Goal: Use online tool/utility: Use online tool/utility

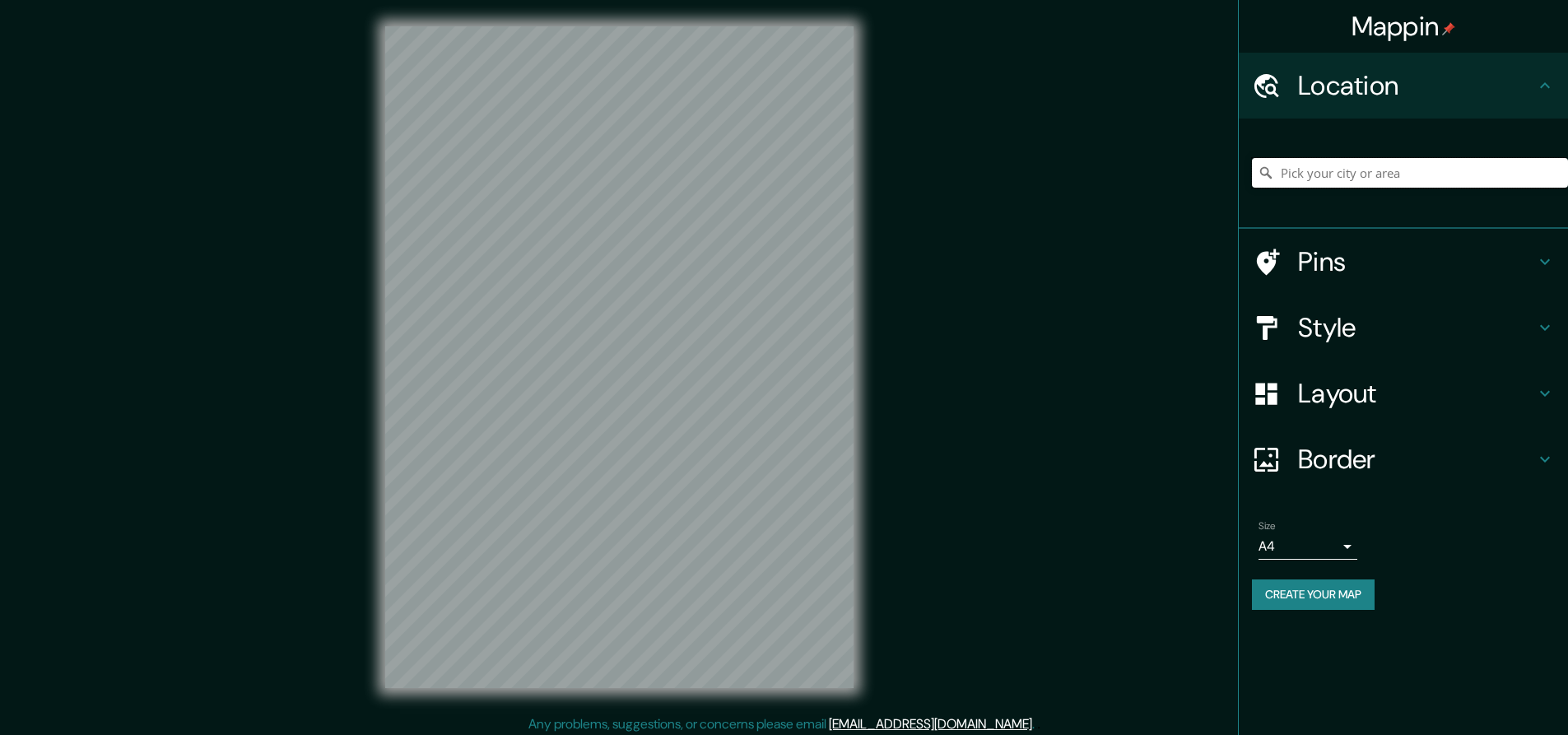
click at [1385, 173] on input "Pick your city or area" at bounding box center [1411, 173] width 316 height 30
click at [1550, 318] on icon at bounding box center [1545, 328] width 20 height 20
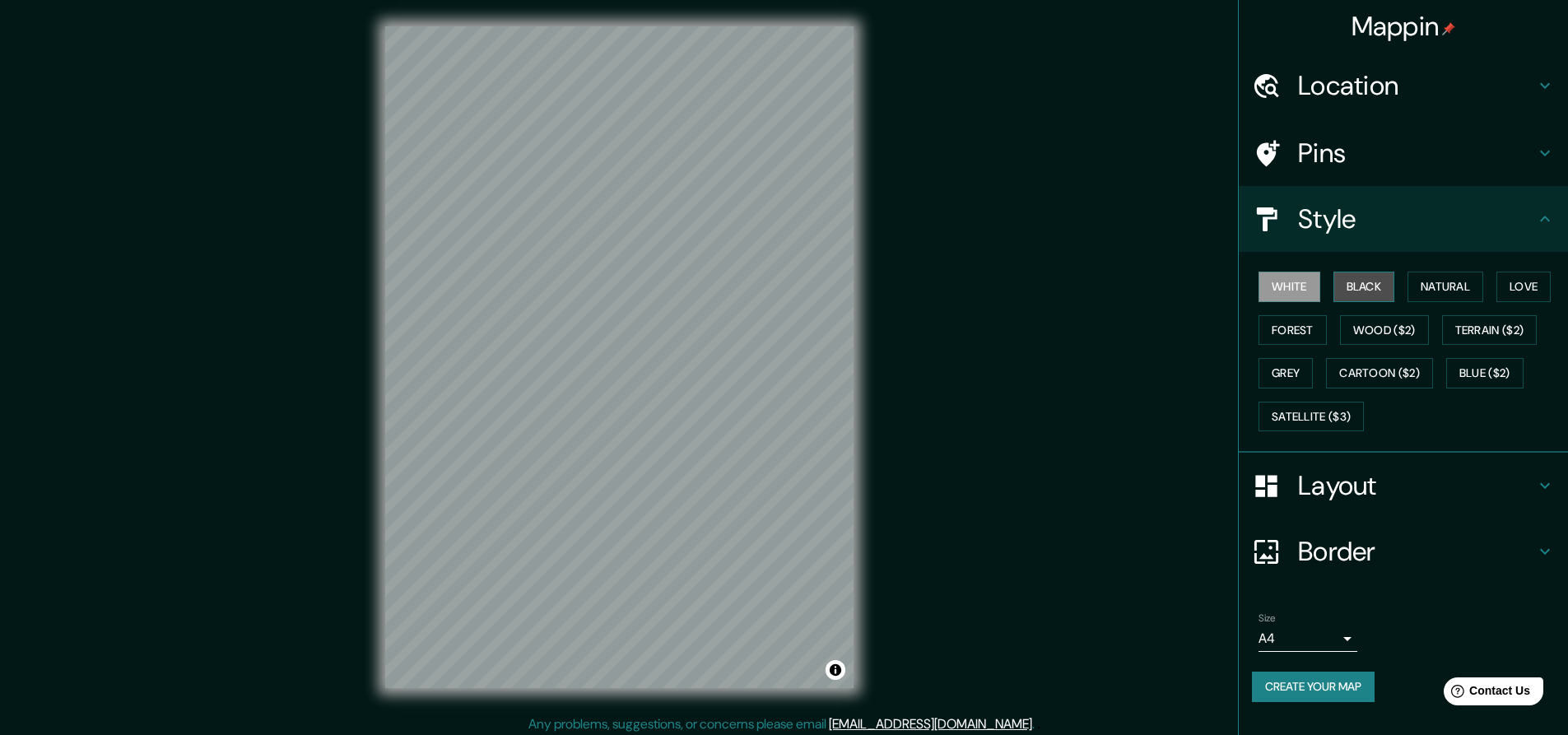
click at [1370, 298] on button "Black" at bounding box center [1364, 287] width 62 height 31
click at [1464, 288] on button "Natural" at bounding box center [1445, 287] width 75 height 31
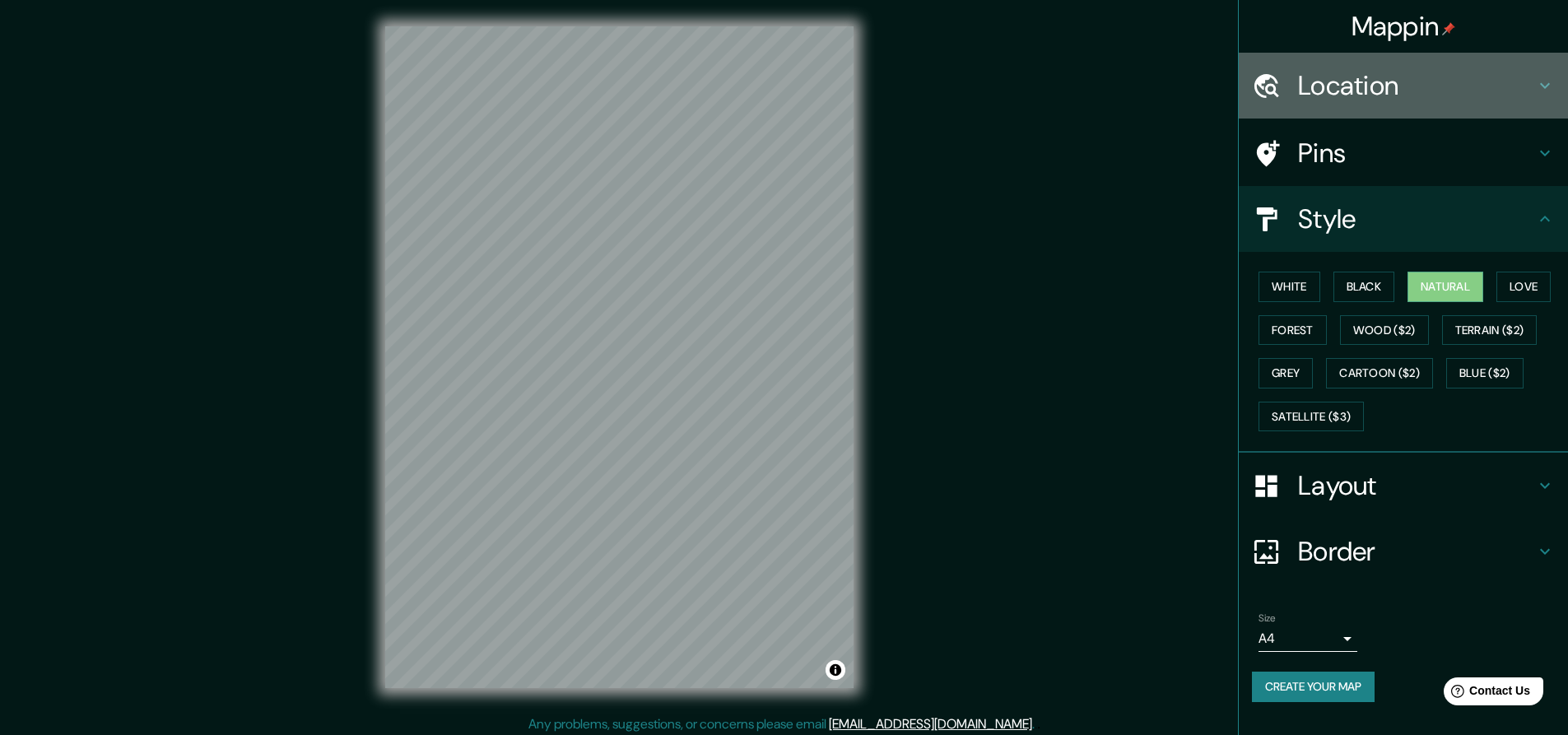
click at [1544, 83] on icon at bounding box center [1545, 85] width 20 height 20
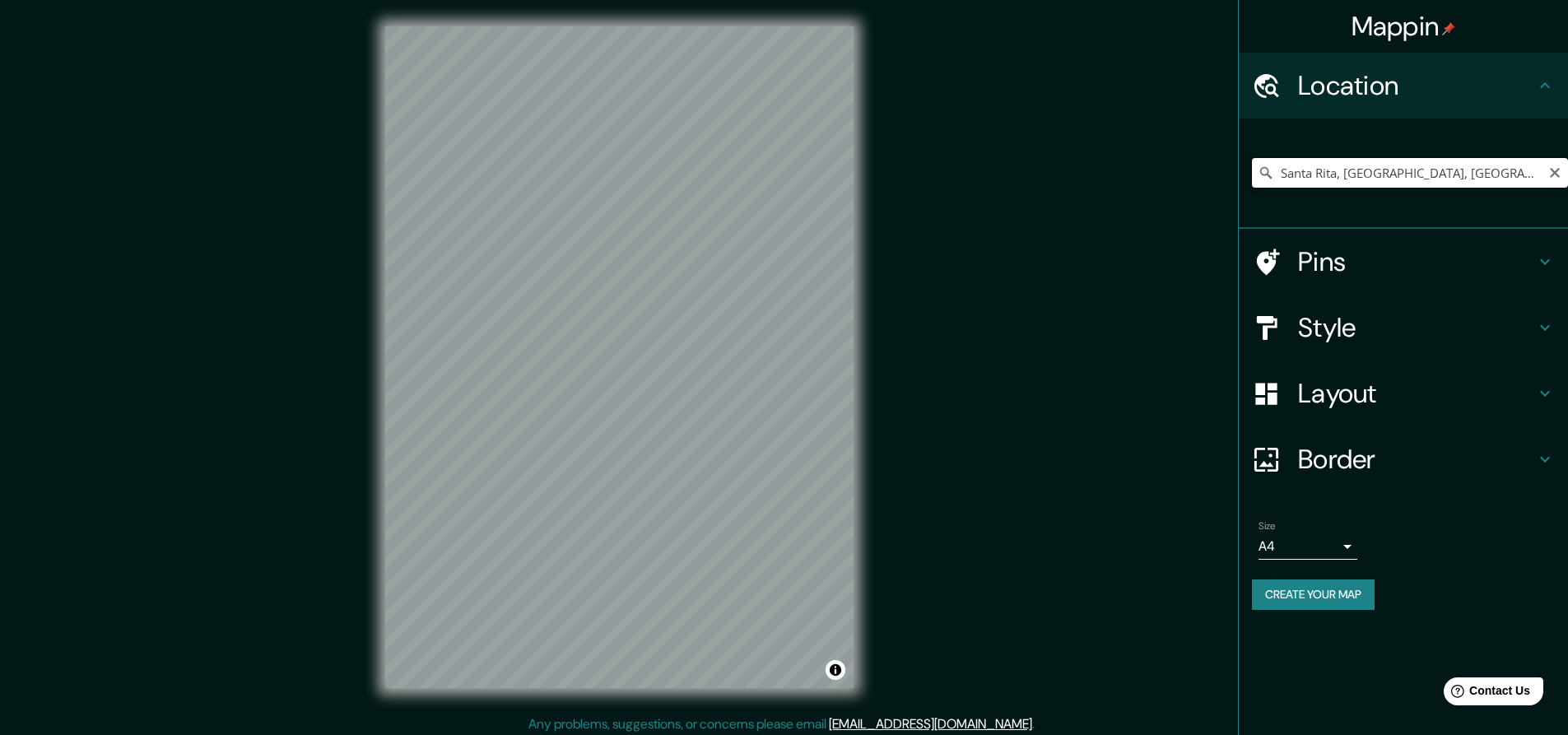
click at [1475, 182] on input "Santa Rita, [GEOGRAPHIC_DATA], [GEOGRAPHIC_DATA]" at bounding box center [1411, 173] width 316 height 30
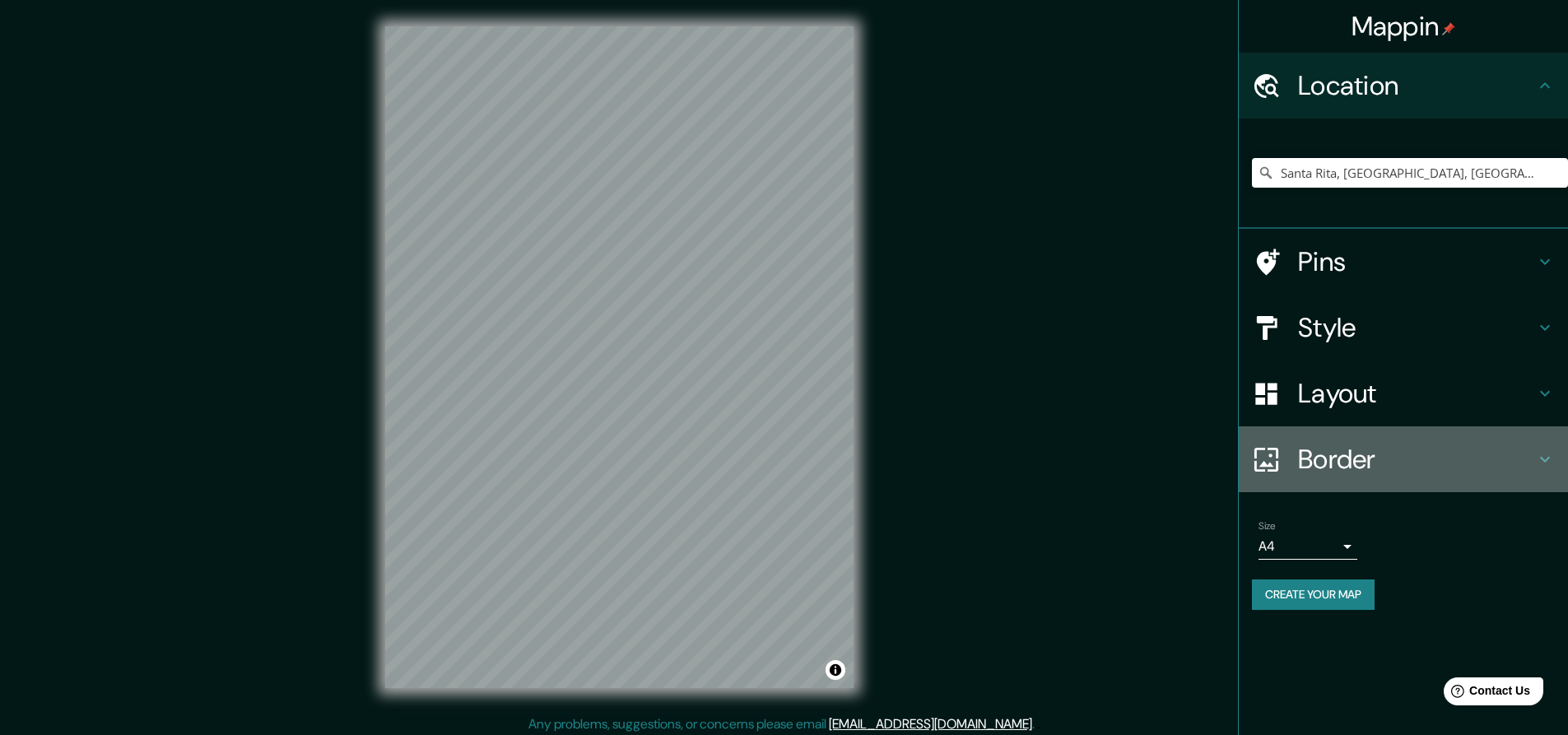
click at [1541, 457] on icon at bounding box center [1545, 460] width 20 height 20
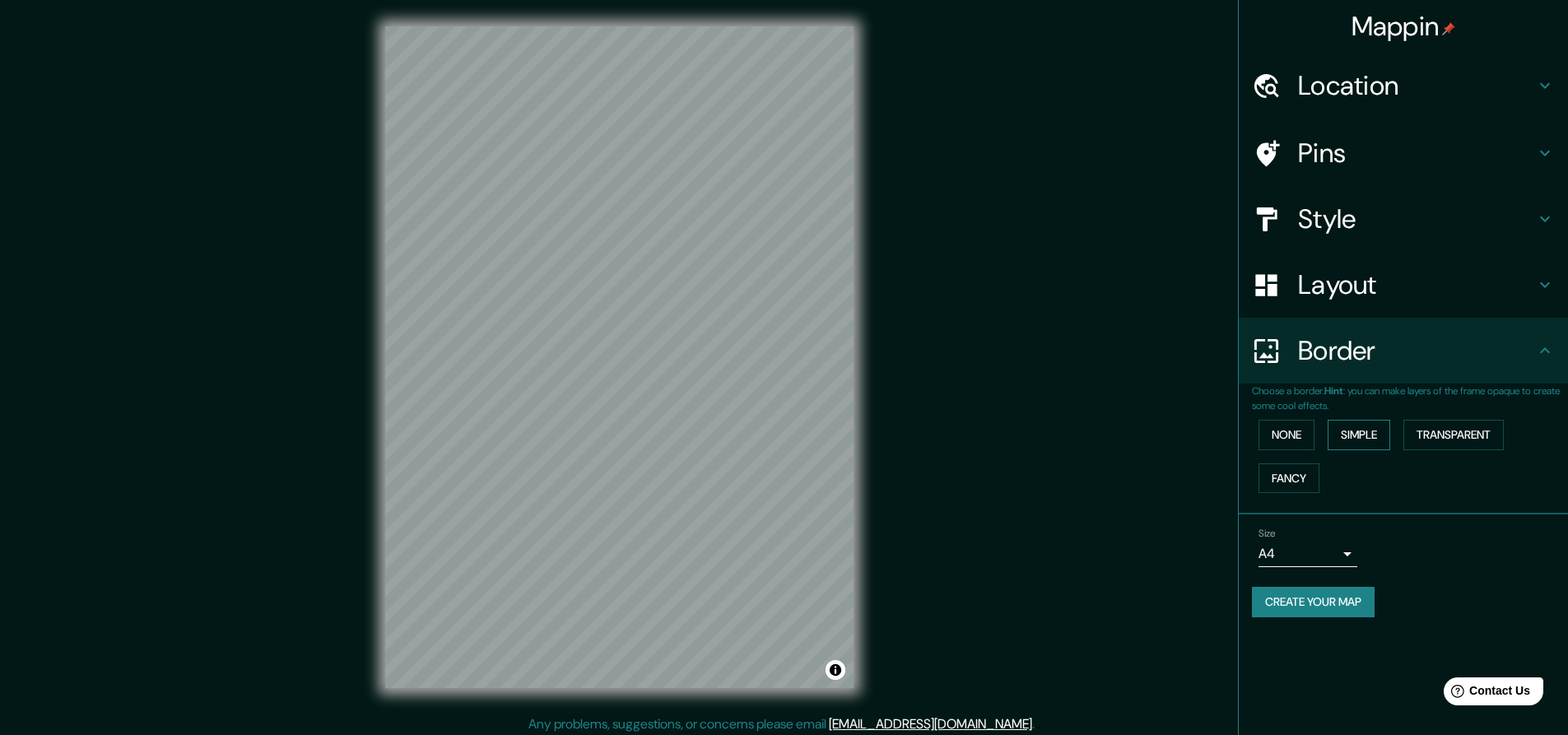
click at [1351, 432] on button "Simple" at bounding box center [1359, 435] width 63 height 31
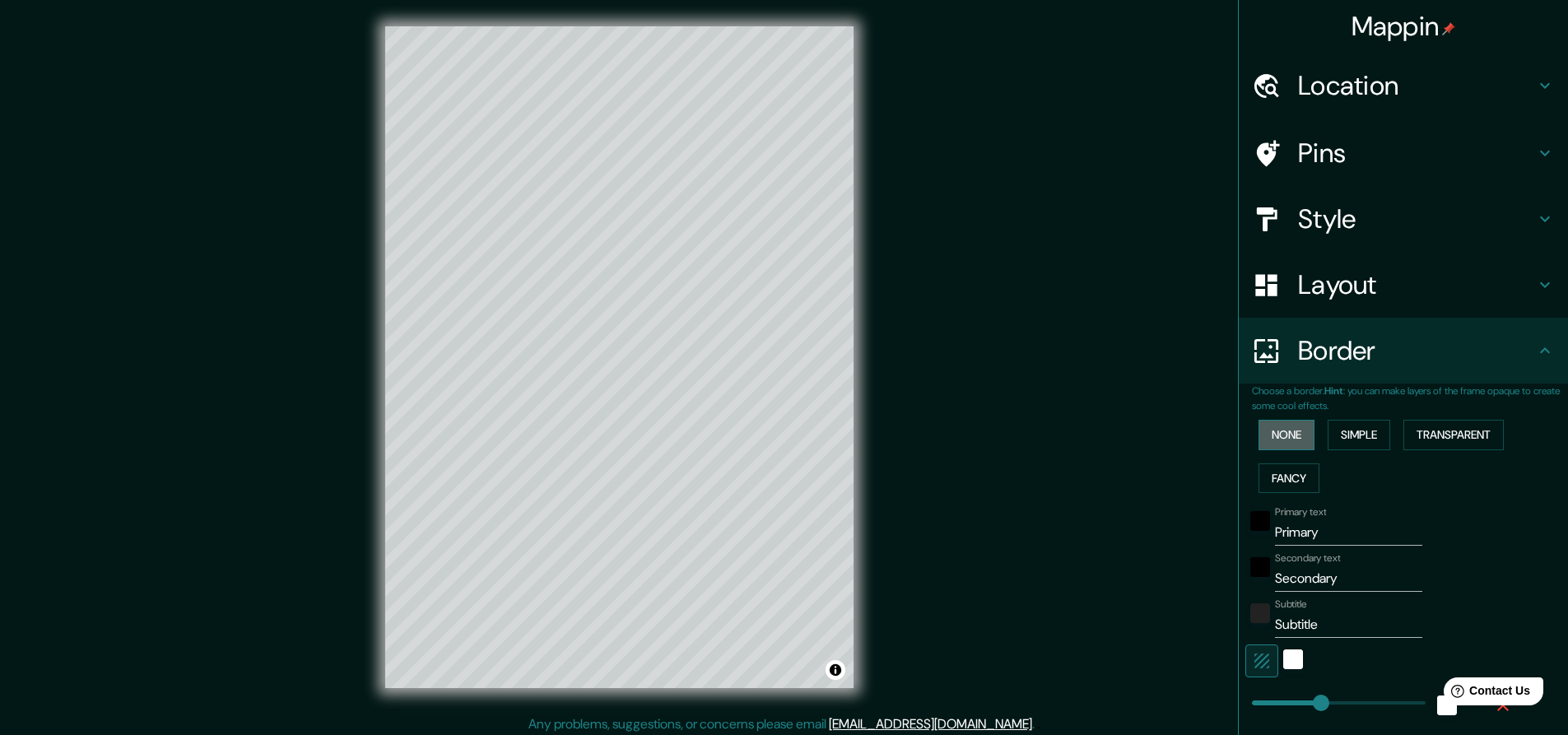
click at [1298, 426] on button "None" at bounding box center [1287, 435] width 56 height 31
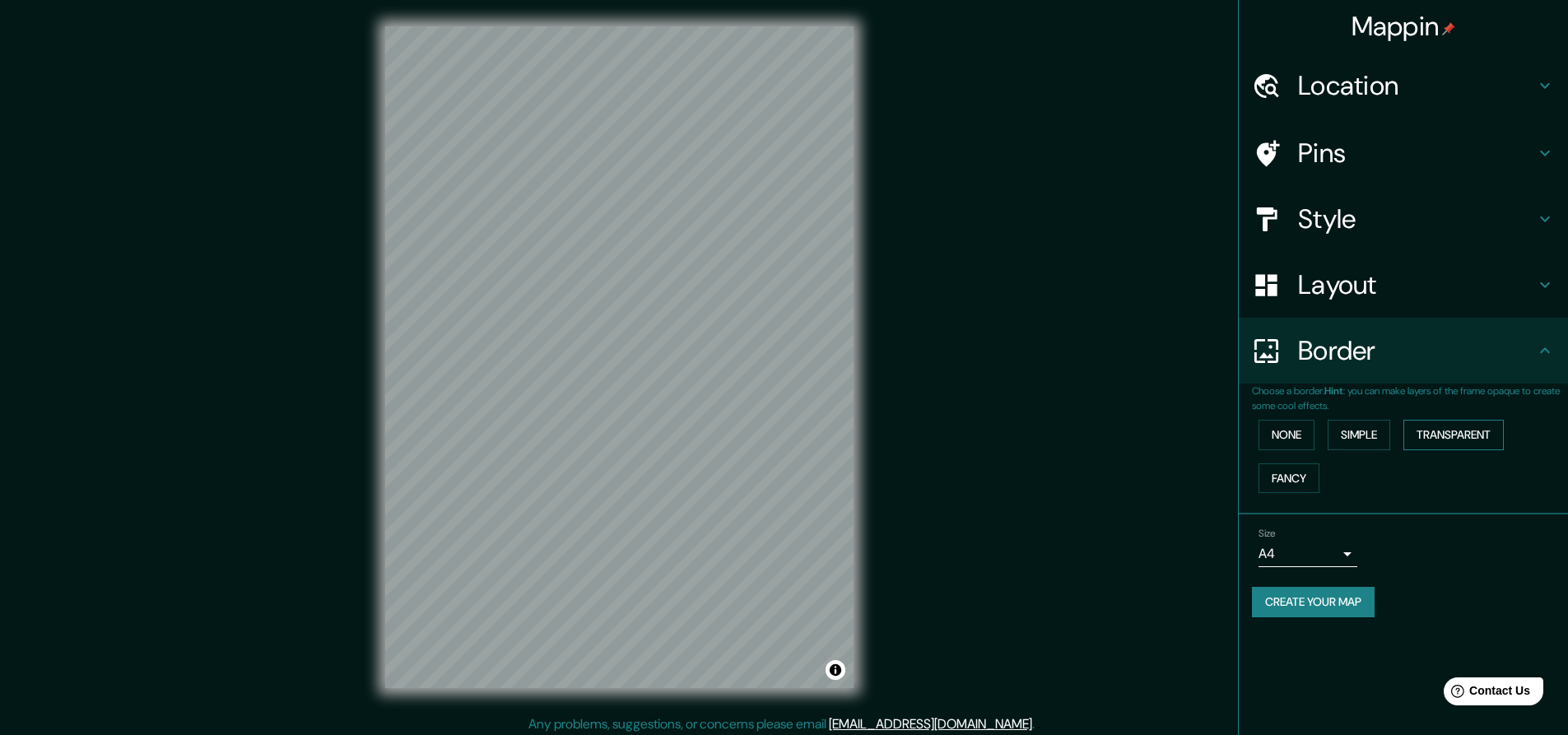
click at [1448, 422] on button "Transparent" at bounding box center [1453, 435] width 100 height 31
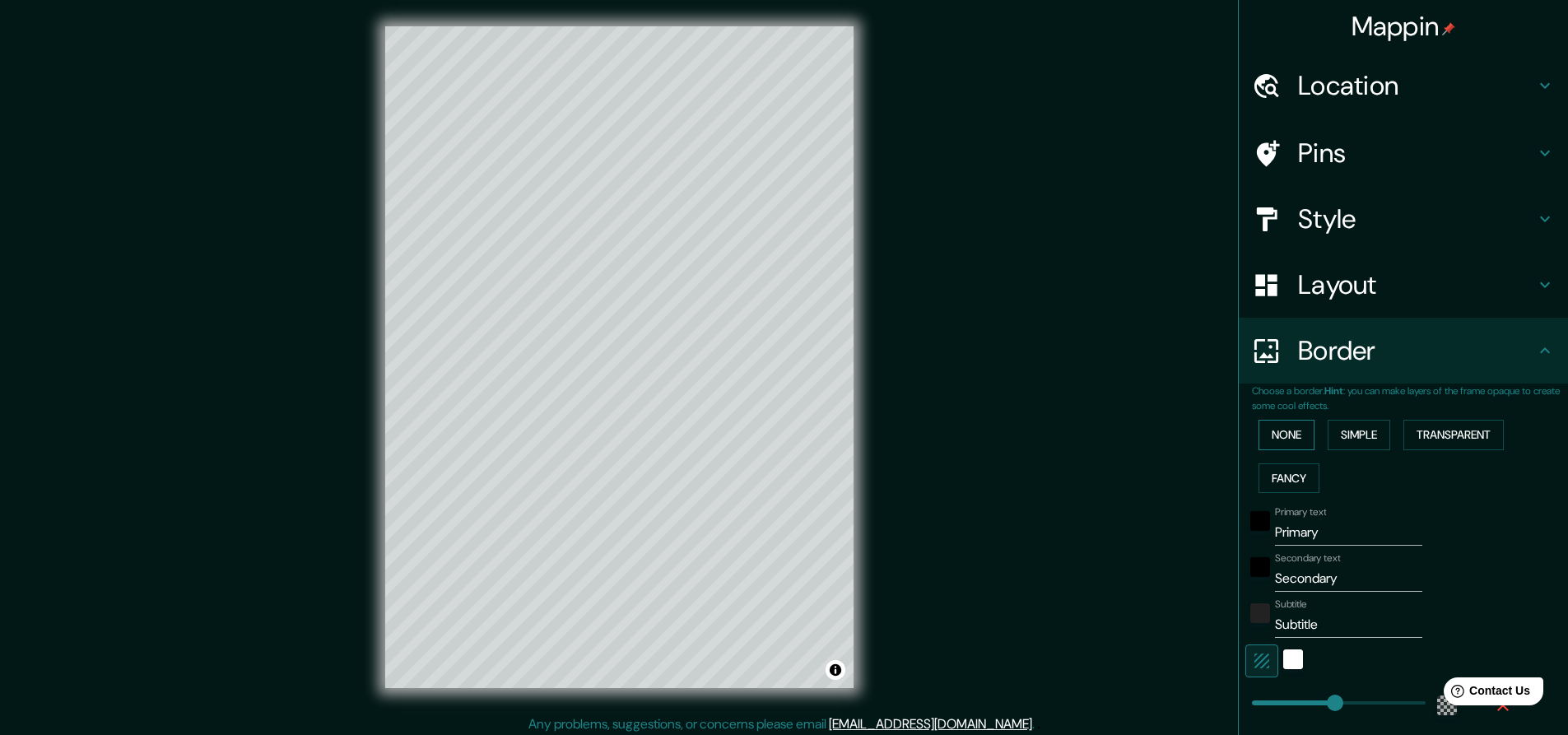
click at [1292, 427] on button "None" at bounding box center [1287, 435] width 56 height 31
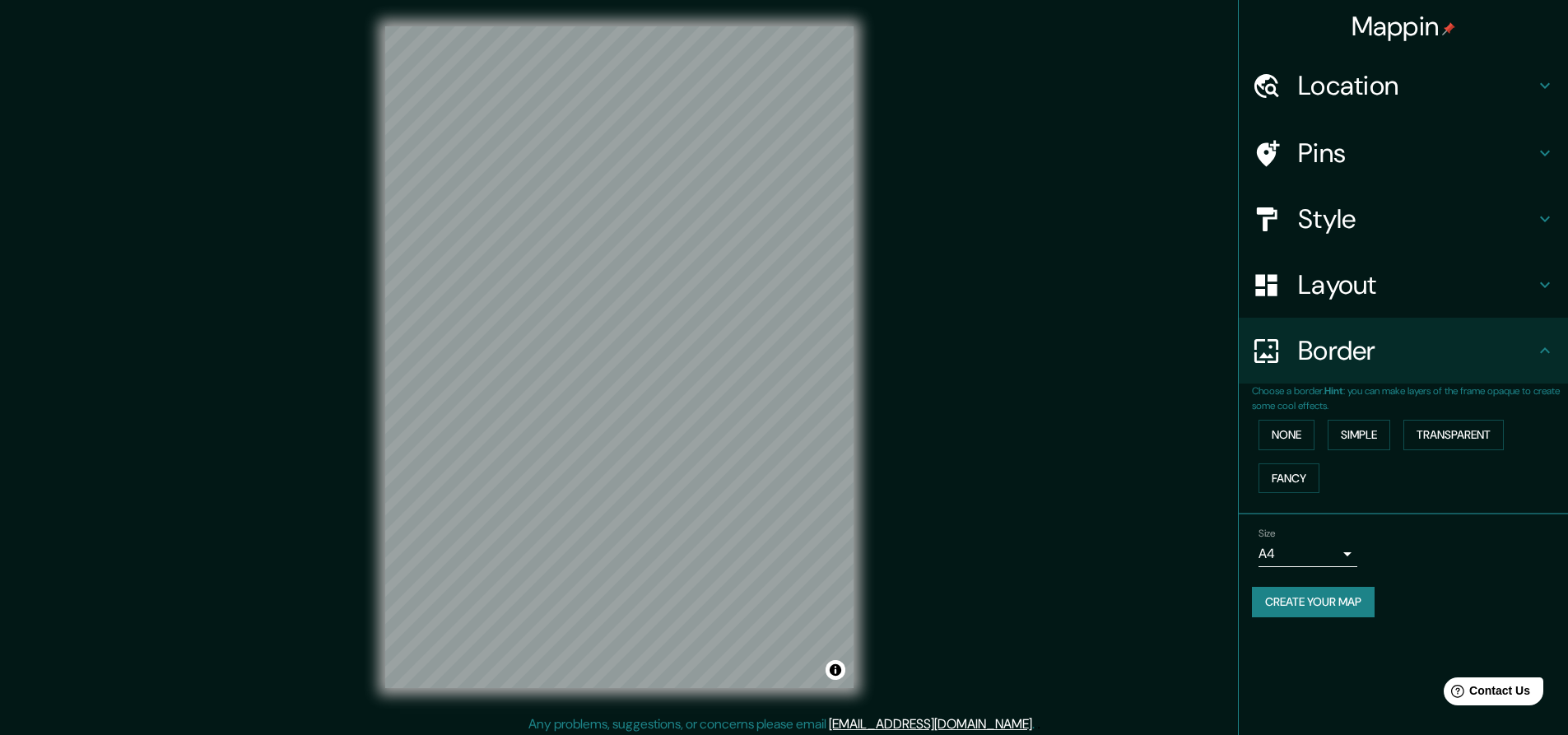
click at [1546, 285] on icon at bounding box center [1545, 285] width 10 height 6
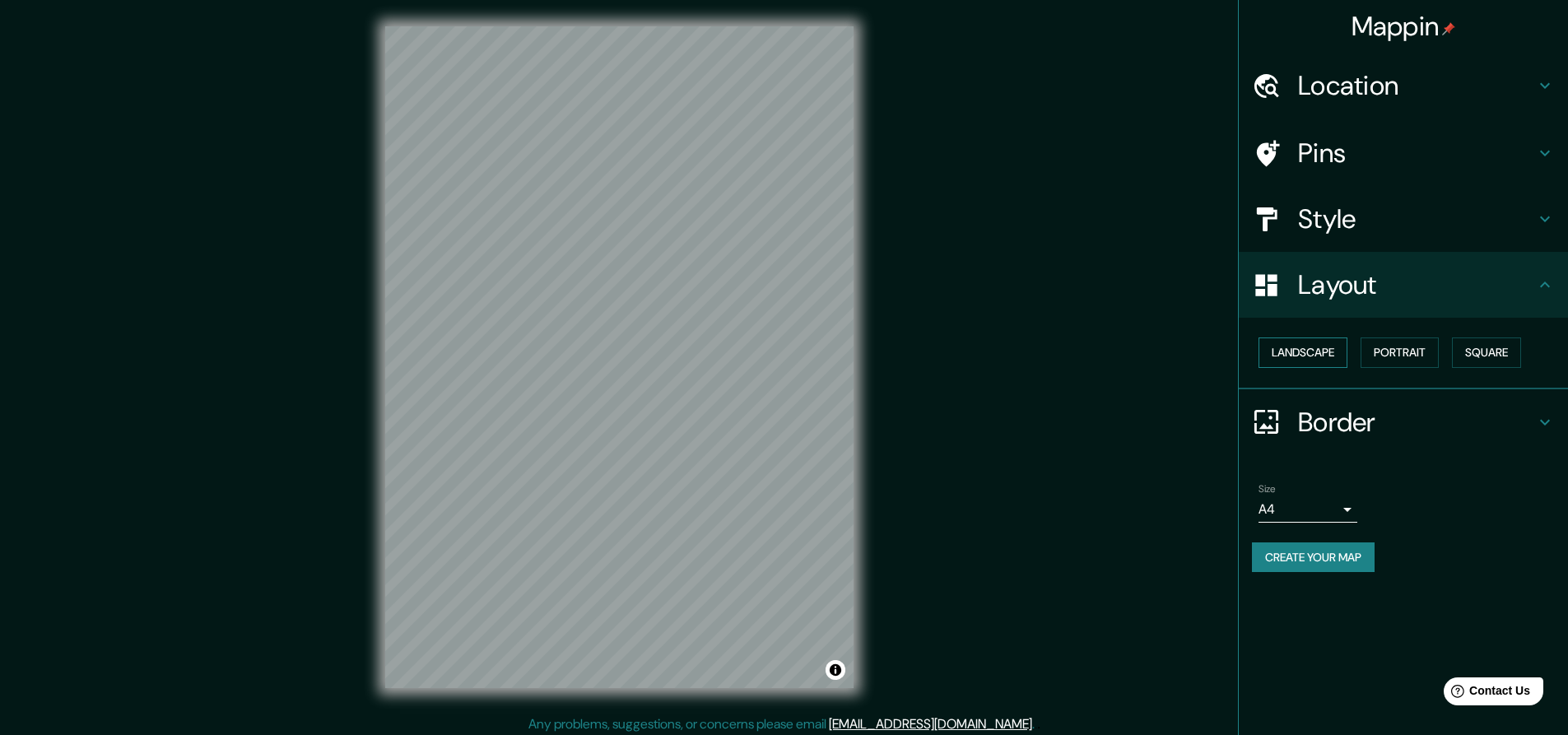
click at [1326, 347] on button "Landscape" at bounding box center [1303, 352] width 89 height 31
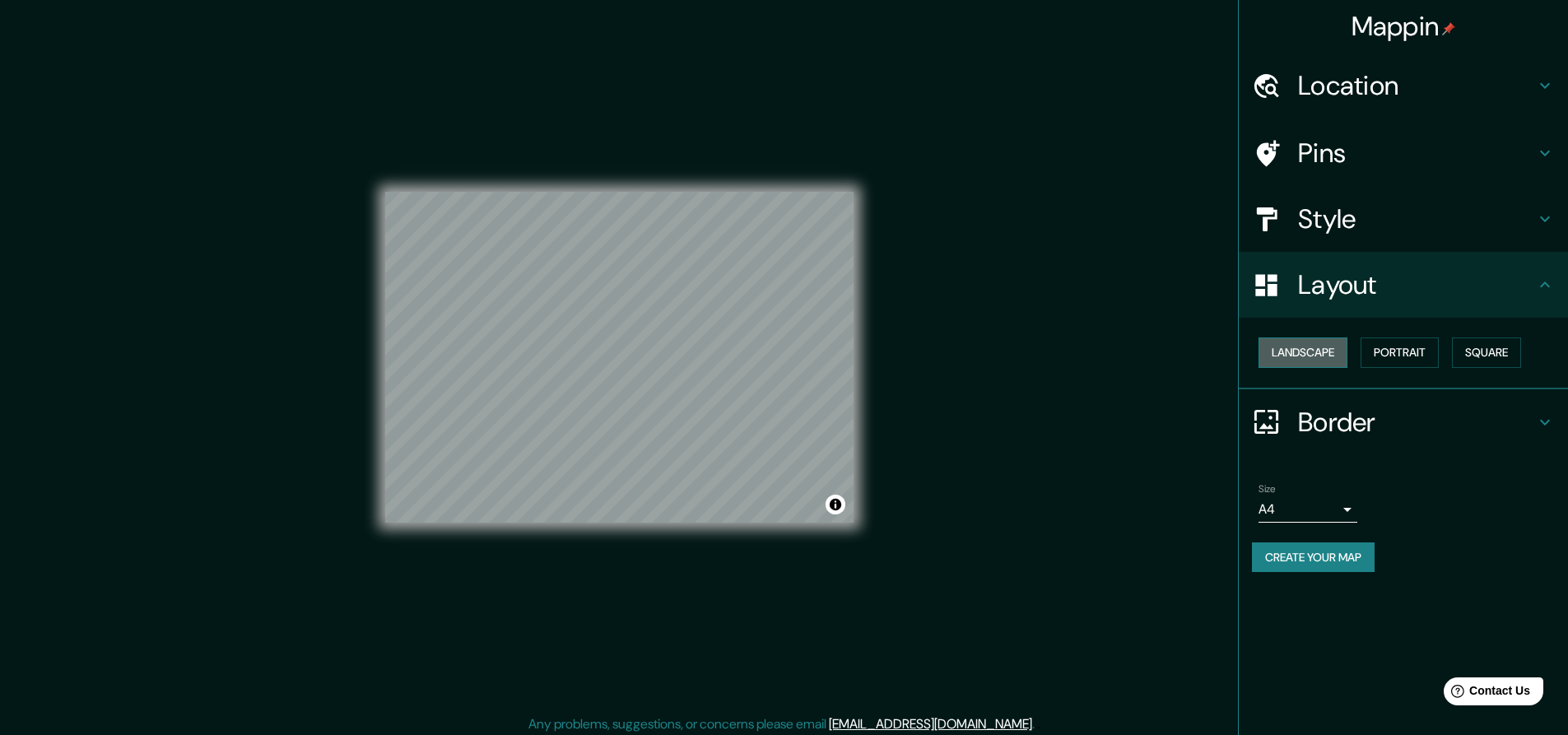
click at [1326, 347] on button "Landscape" at bounding box center [1303, 352] width 89 height 31
click at [1425, 344] on button "Portrait" at bounding box center [1400, 352] width 78 height 31
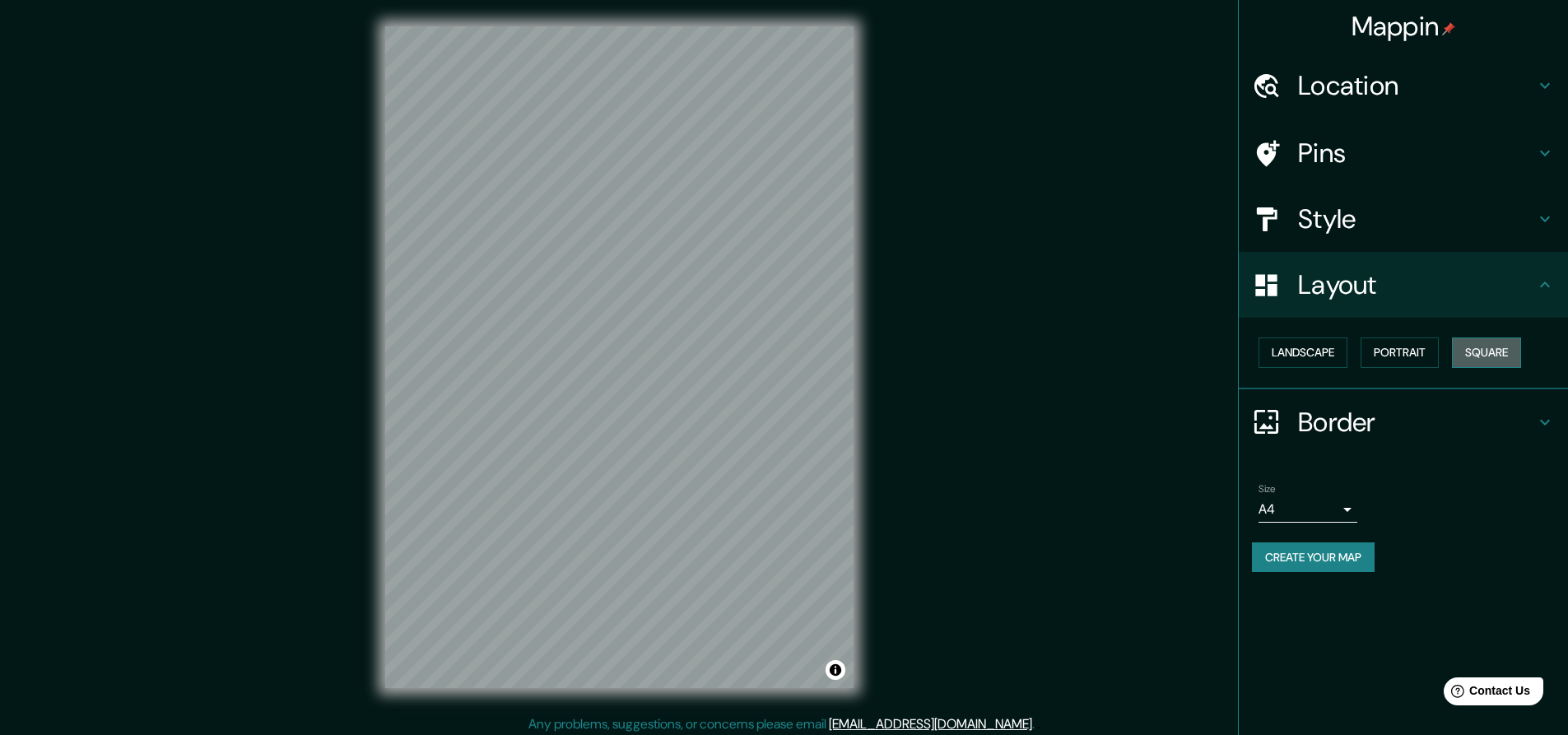
click at [1488, 352] on button "Square" at bounding box center [1486, 352] width 69 height 31
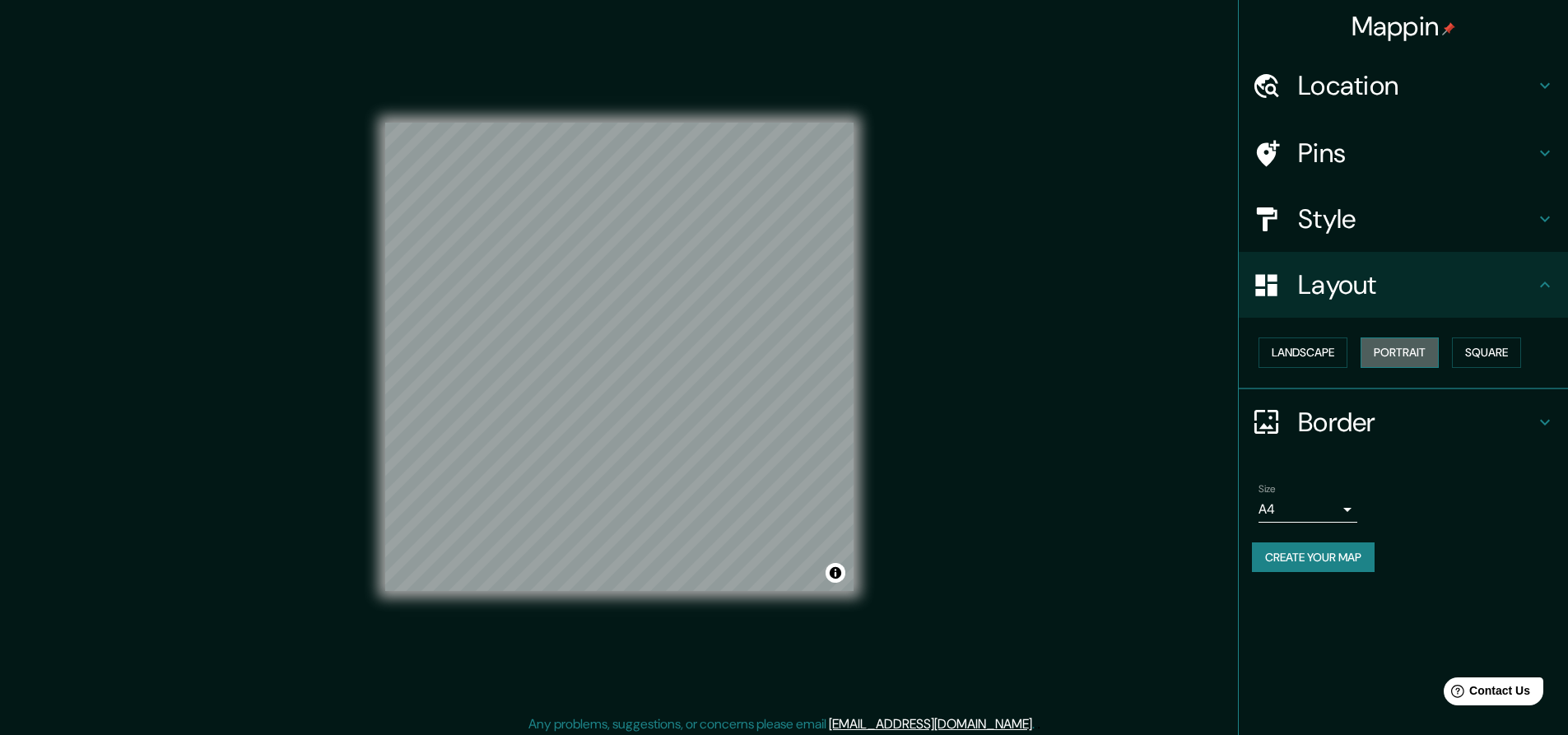
click at [1426, 358] on button "Portrait" at bounding box center [1400, 352] width 78 height 31
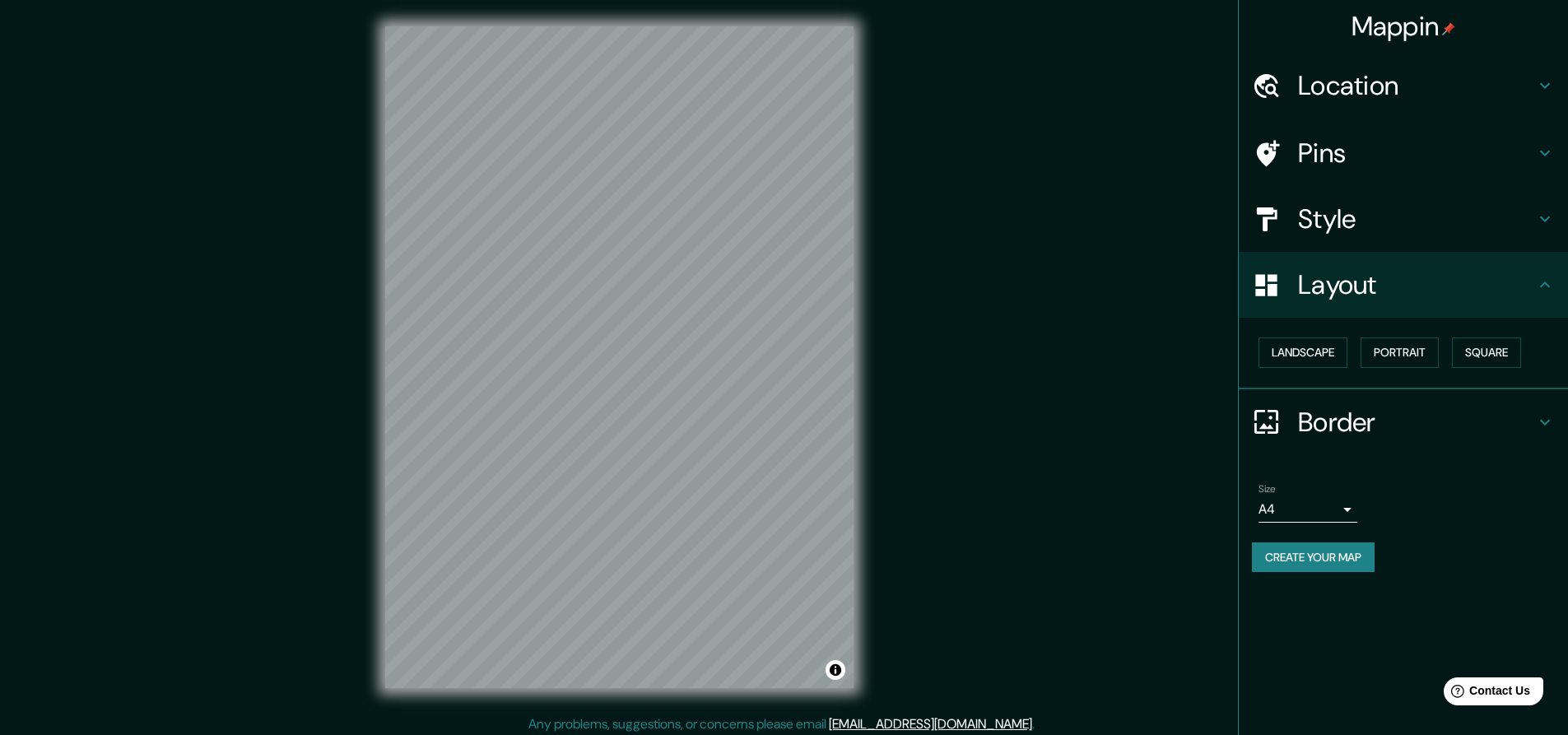
scroll to position [6, 0]
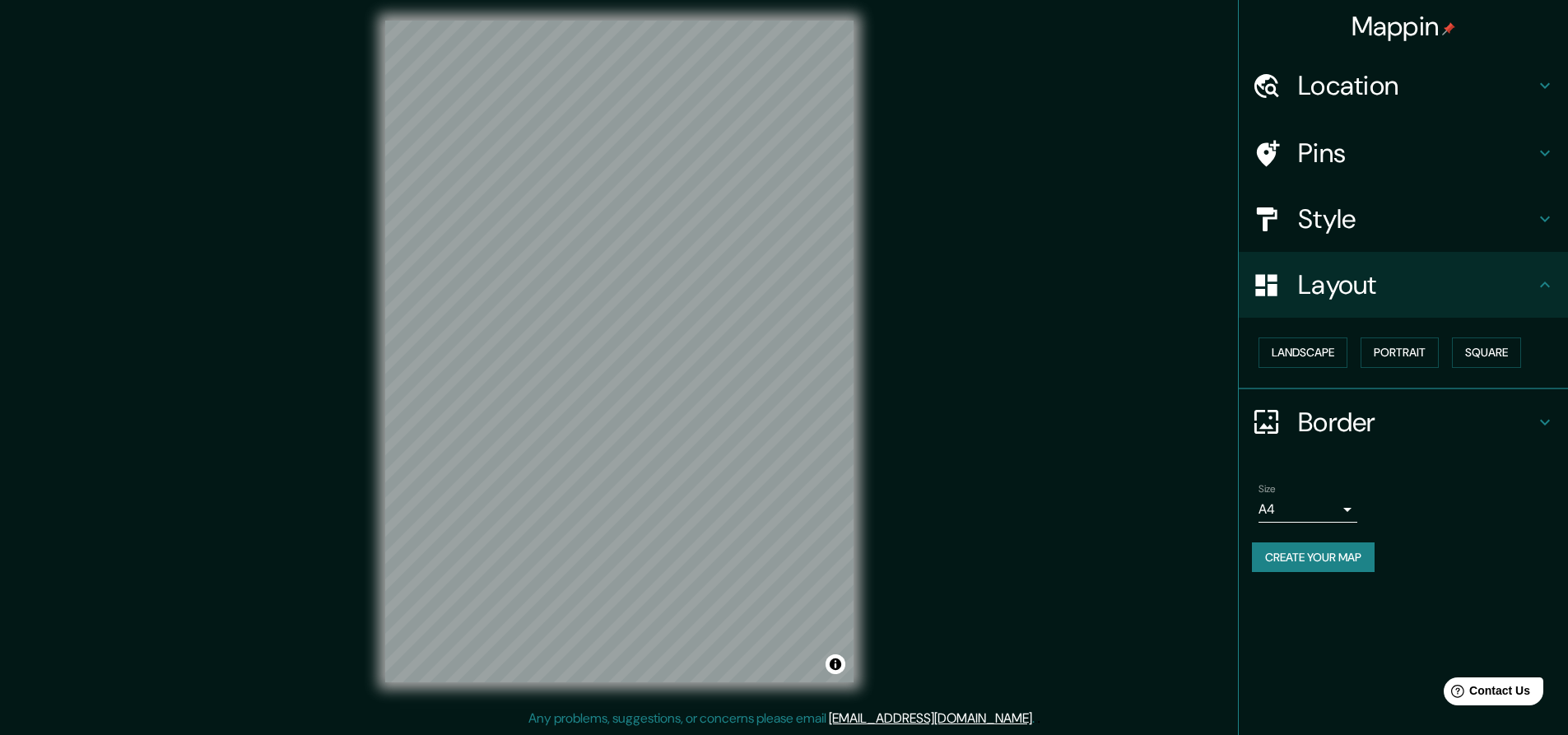
click at [1541, 85] on icon at bounding box center [1545, 85] width 10 height 6
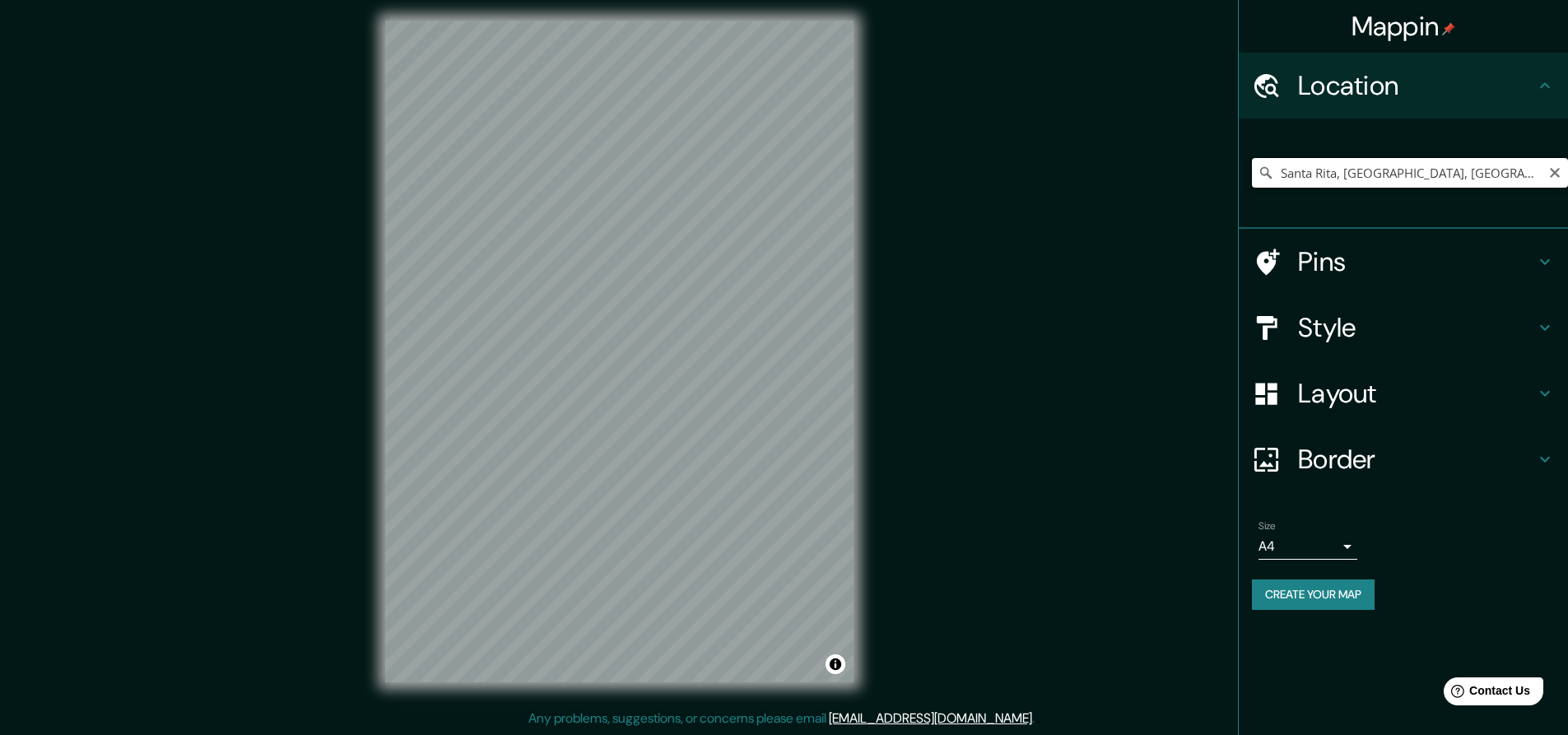
click at [1310, 175] on input "Santa Rita, [GEOGRAPHIC_DATA], [GEOGRAPHIC_DATA]" at bounding box center [1411, 173] width 316 height 30
click at [1469, 171] on input "Santa Rita, [GEOGRAPHIC_DATA], [GEOGRAPHIC_DATA]" at bounding box center [1411, 173] width 316 height 30
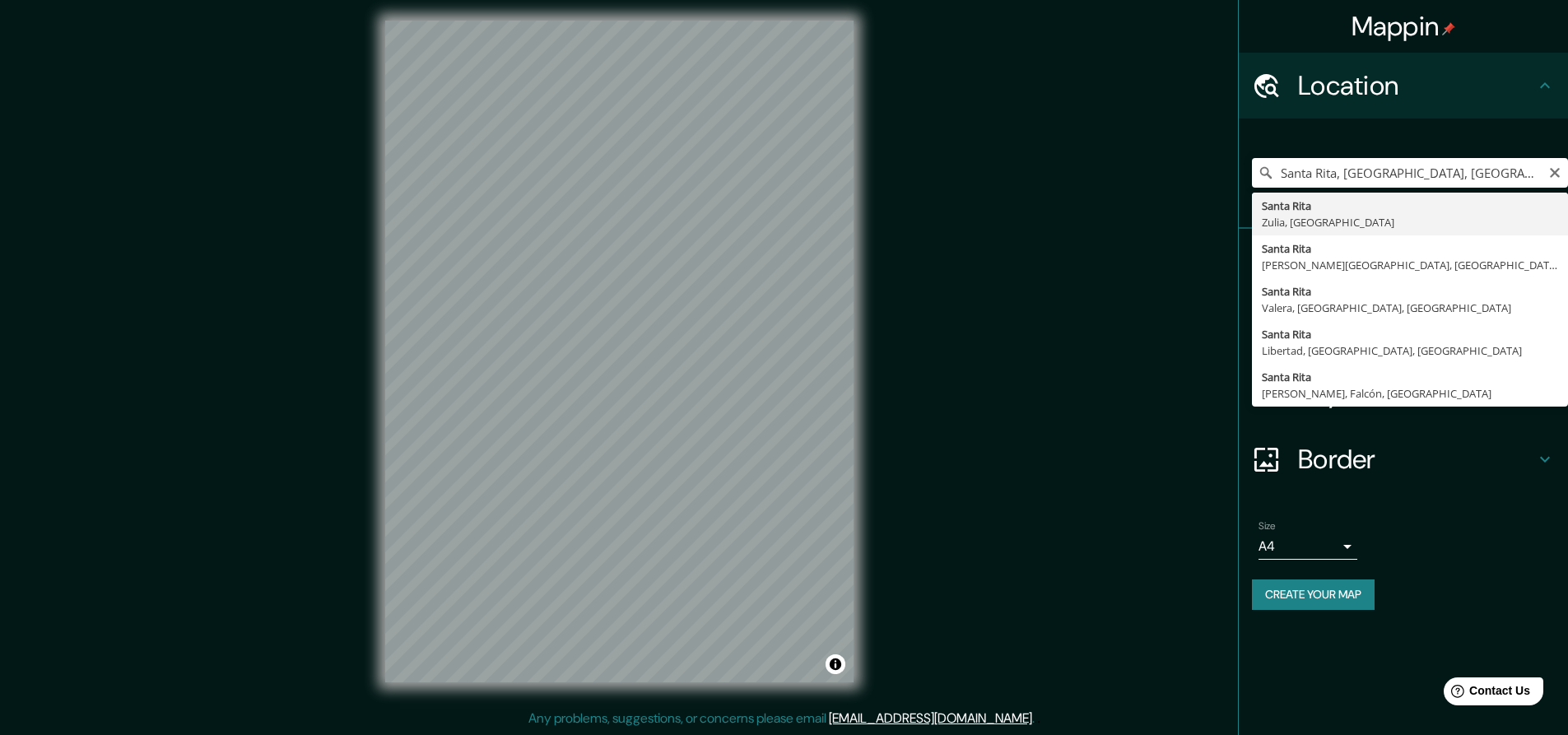
type input "Santa Rita, [GEOGRAPHIC_DATA], [GEOGRAPHIC_DATA]"
